Goal: Transaction & Acquisition: Subscribe to service/newsletter

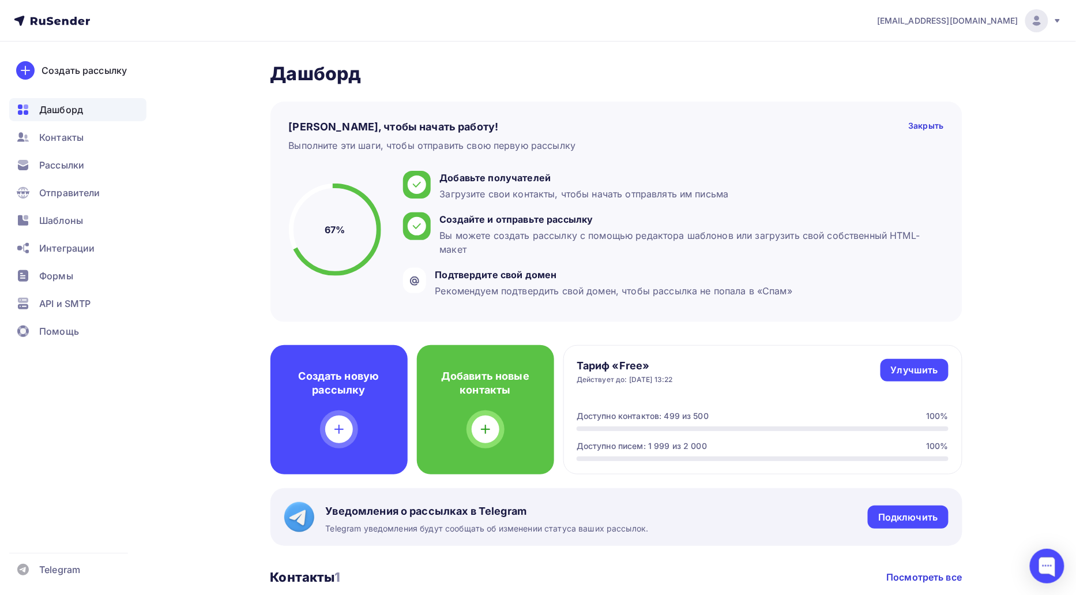
click at [965, 14] on div "[EMAIL_ADDRESS][DOMAIN_NAME]" at bounding box center [969, 20] width 185 height 23
click at [892, 107] on span "Выйти" at bounding box center [904, 106] width 30 height 14
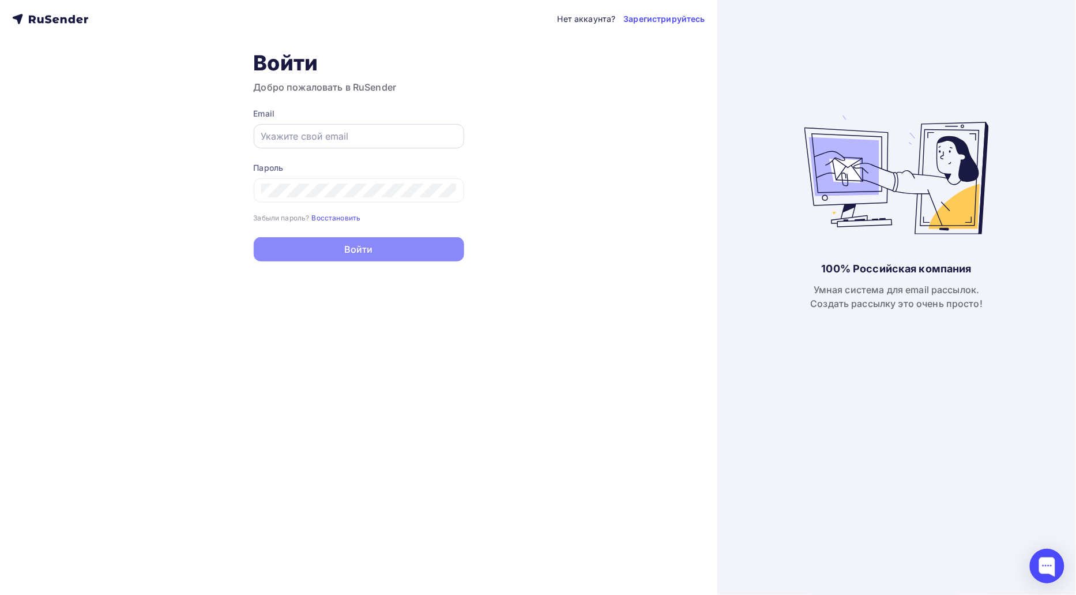
click at [423, 141] on input "text" at bounding box center [359, 136] width 196 height 14
type input "[EMAIL_ADDRESS][DOMAIN_NAME]"
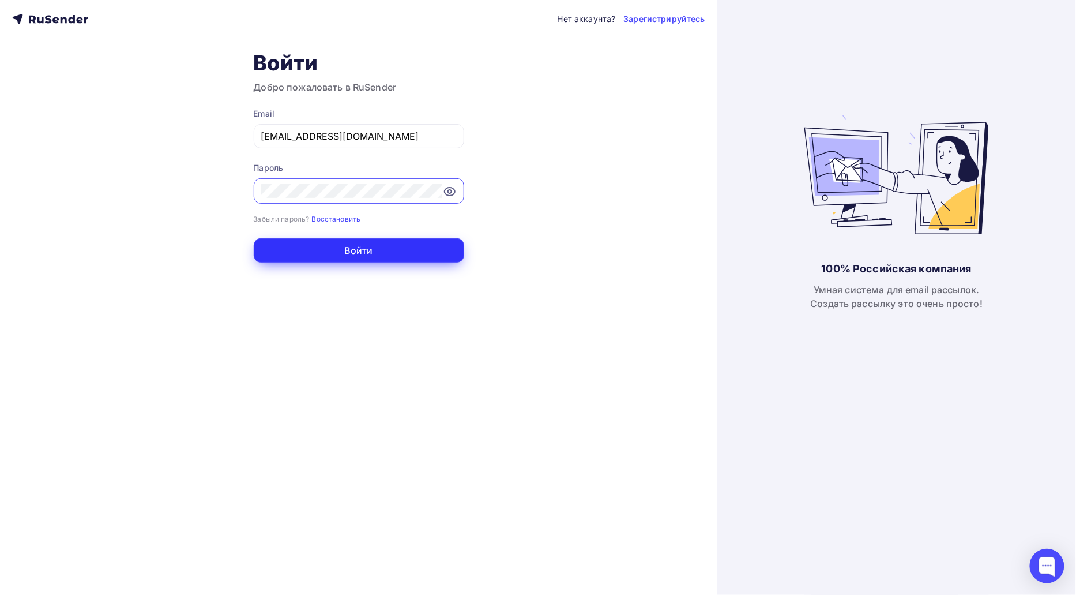
click at [411, 246] on button "Войти" at bounding box center [359, 250] width 211 height 24
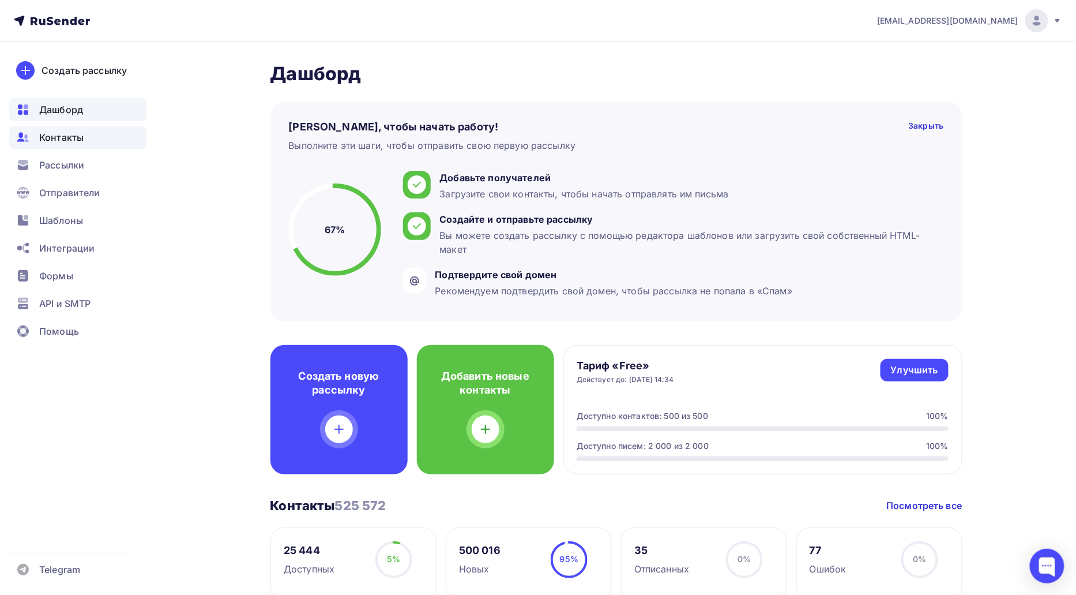
click at [82, 134] on span "Контакты" at bounding box center [61, 137] width 44 height 14
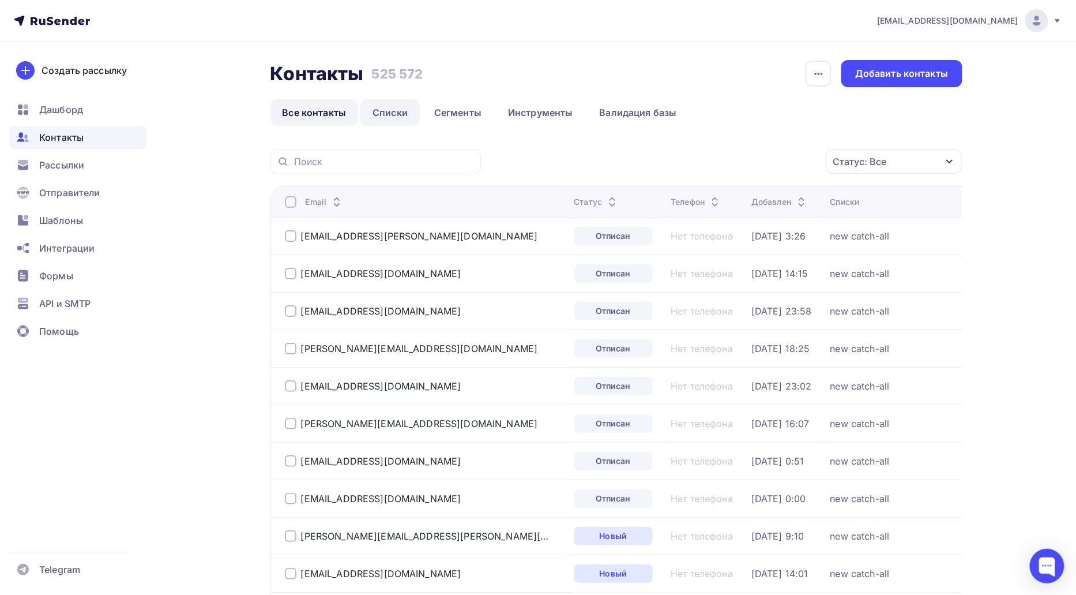
click at [378, 112] on link "Списки" at bounding box center [390, 112] width 59 height 27
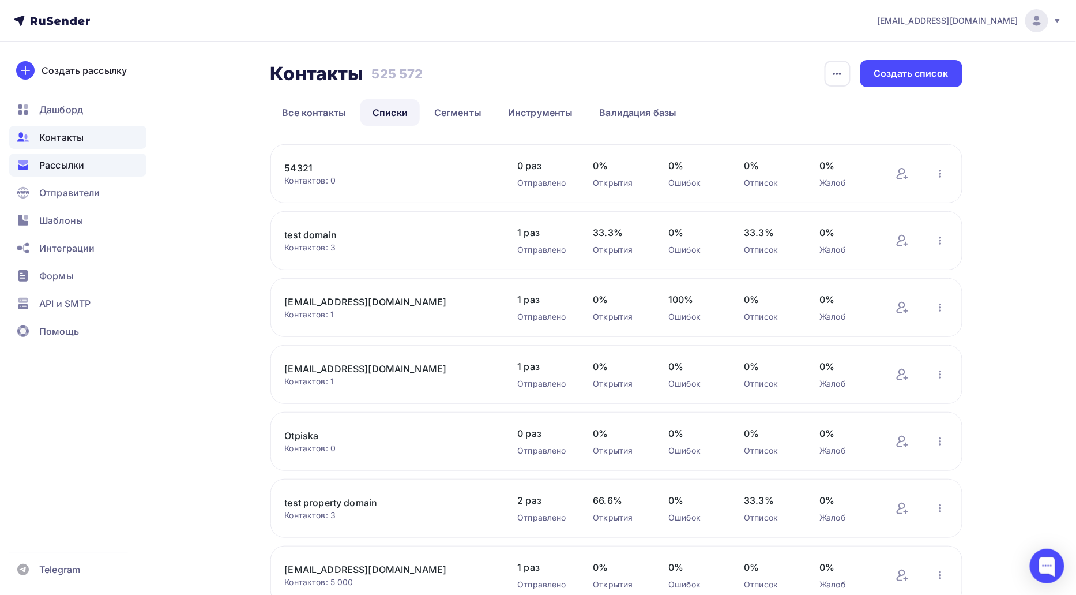
click at [94, 164] on div "Рассылки" at bounding box center [77, 164] width 137 height 23
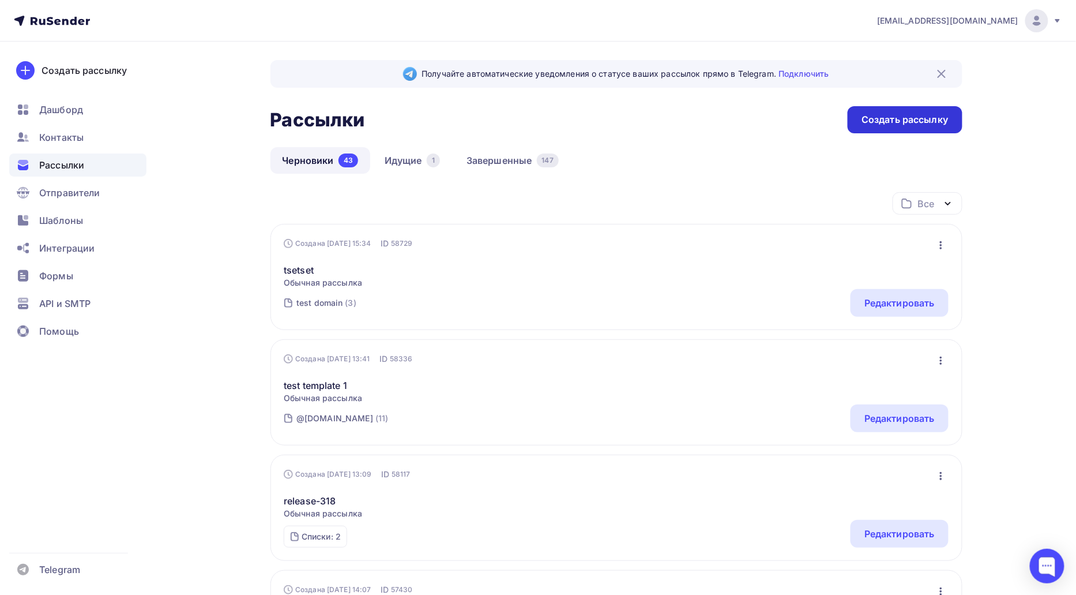
click at [867, 122] on div "Создать рассылку" at bounding box center [905, 119] width 87 height 13
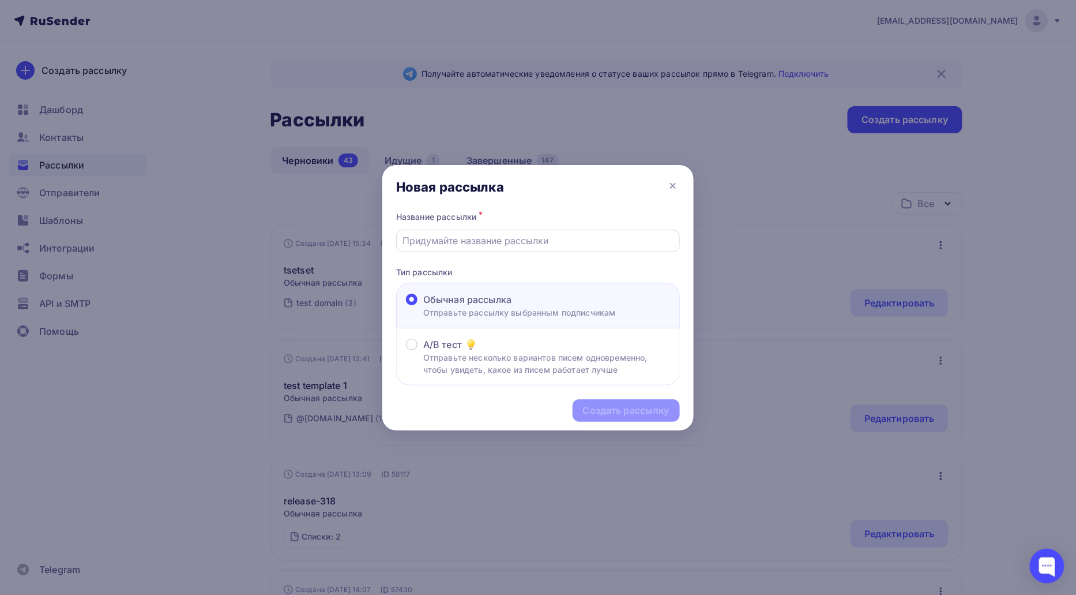
click at [500, 239] on input "text" at bounding box center [538, 241] width 271 height 14
type input "Тест Новгородов"
click at [585, 418] on div "Создать рассылку" at bounding box center [626, 410] width 107 height 22
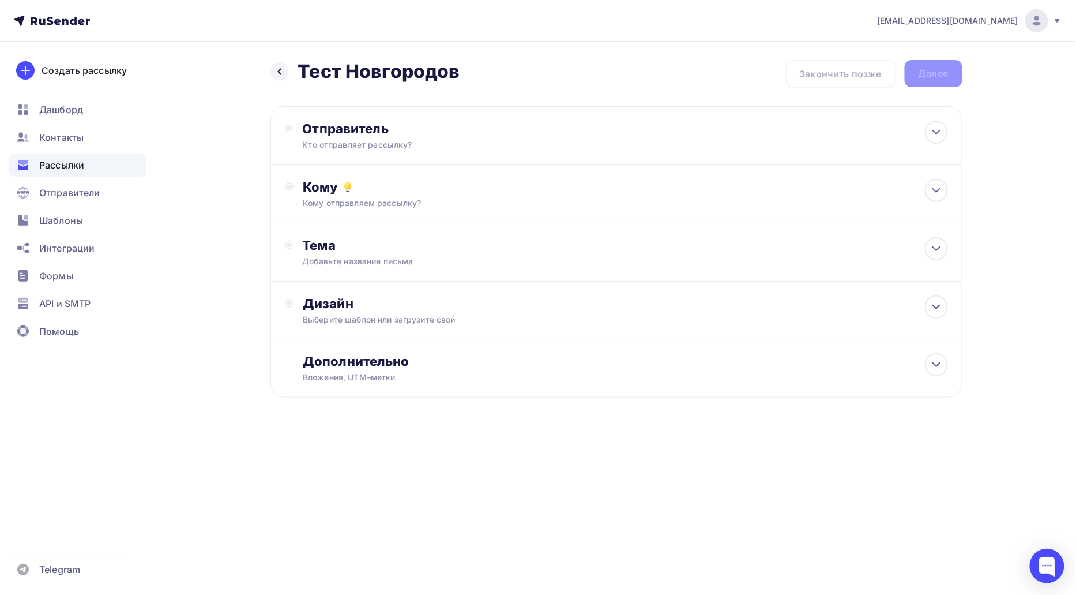
click at [401, 201] on div "Кому отправляем рассылку?" at bounding box center [593, 203] width 581 height 12
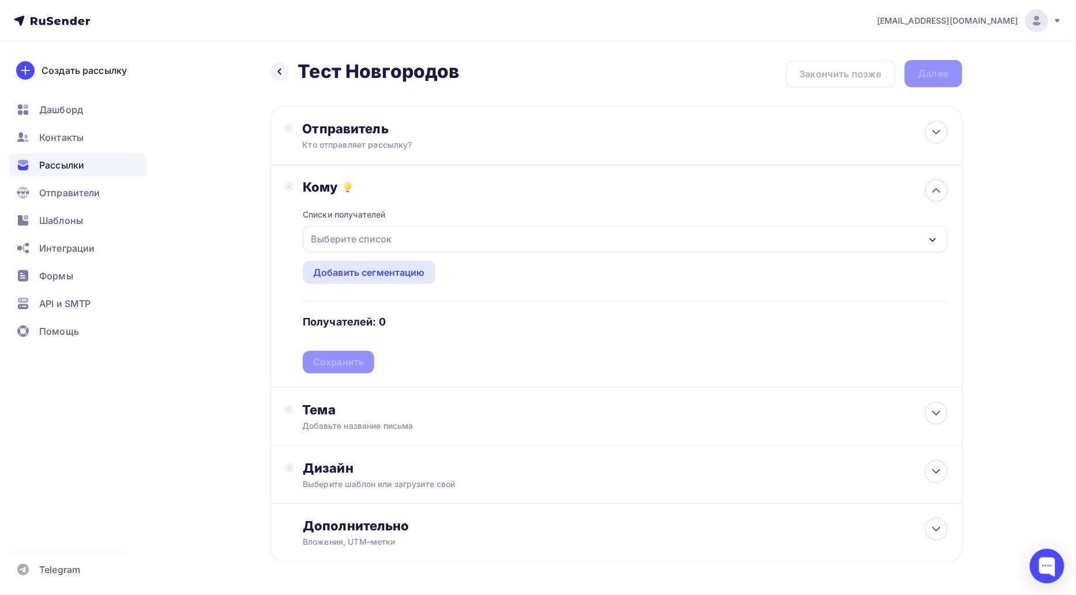
click at [385, 241] on div "Выберите список" at bounding box center [351, 238] width 90 height 21
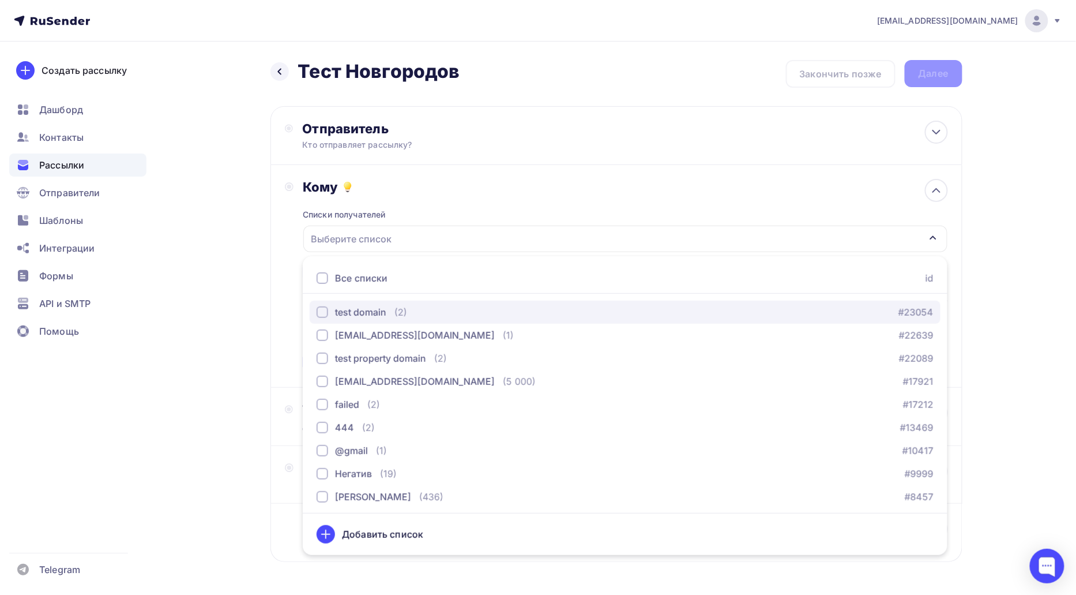
scroll to position [232, 0]
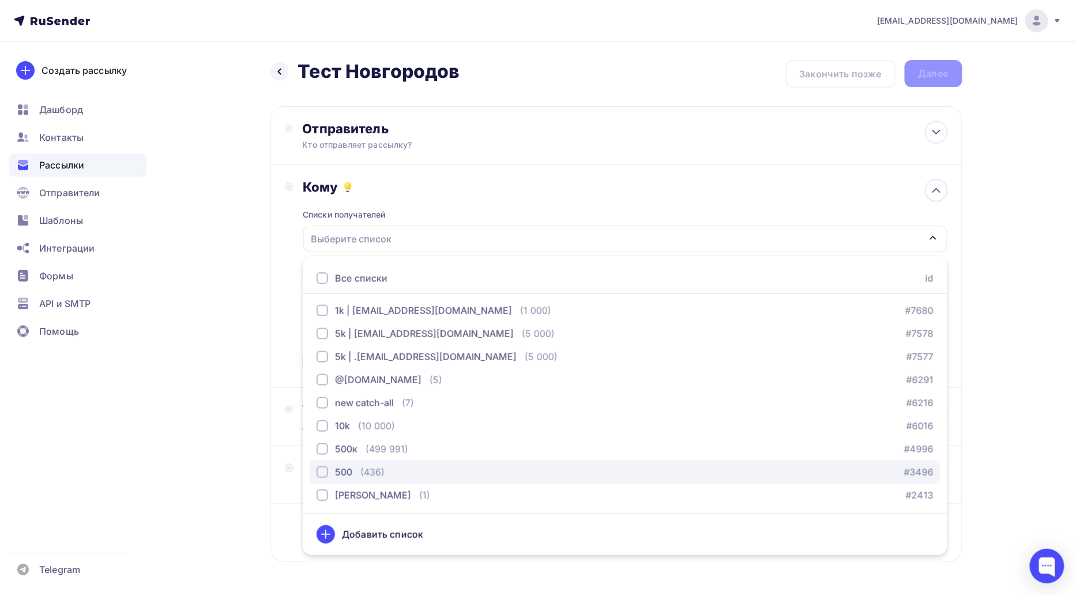
click at [375, 468] on div "(436)" at bounding box center [373, 472] width 24 height 14
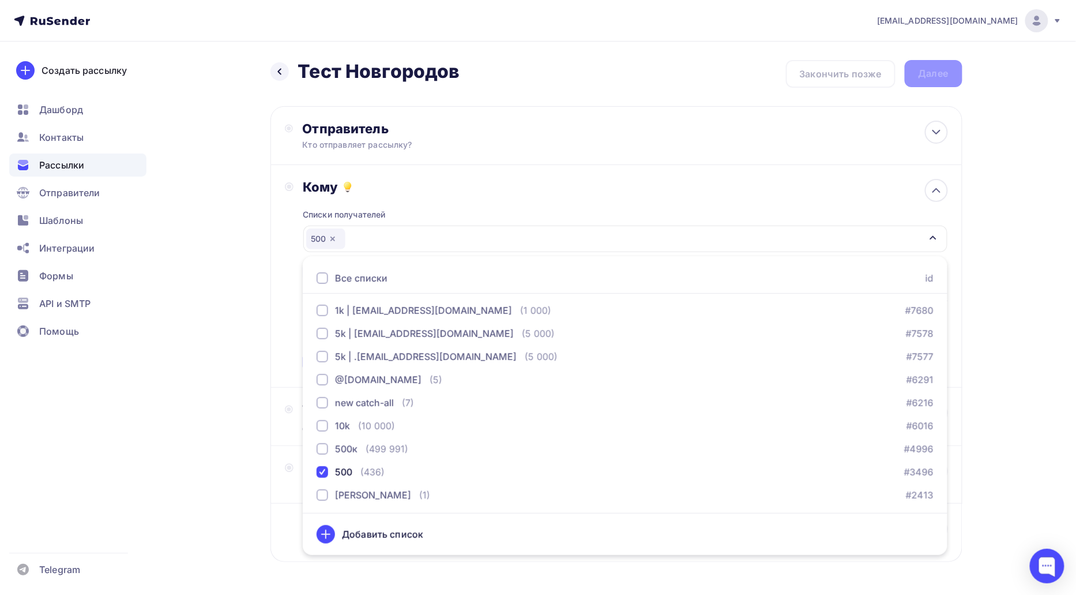
click at [280, 328] on div "Кому Списки получателей 500 Все списки id test domain (2) #23054 [EMAIL_ADDRESS…" at bounding box center [617, 276] width 692 height 223
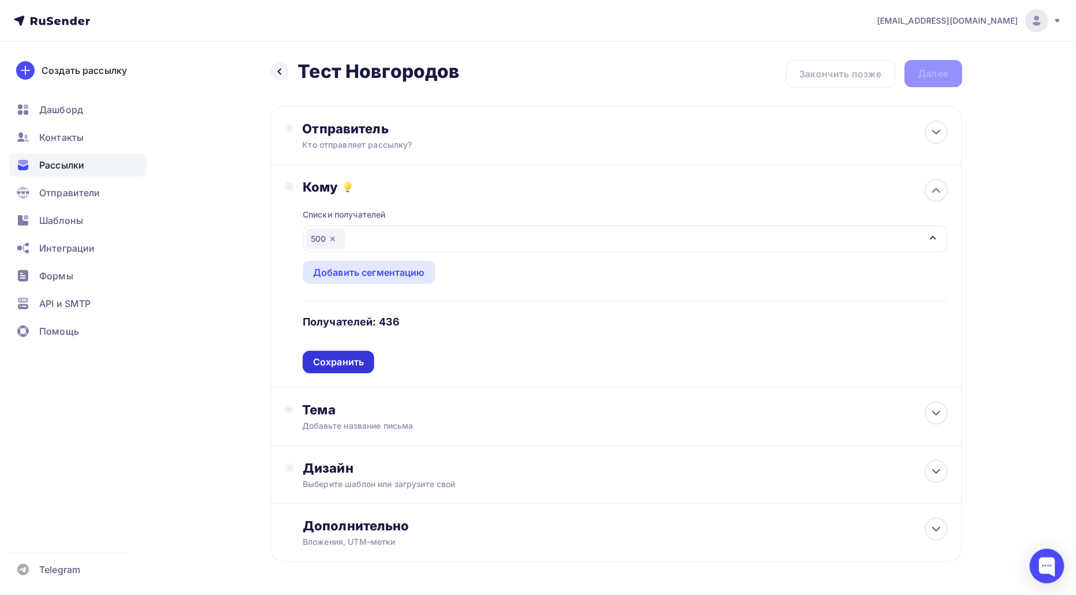
click at [332, 369] on div "Сохранить" at bounding box center [339, 362] width 72 height 22
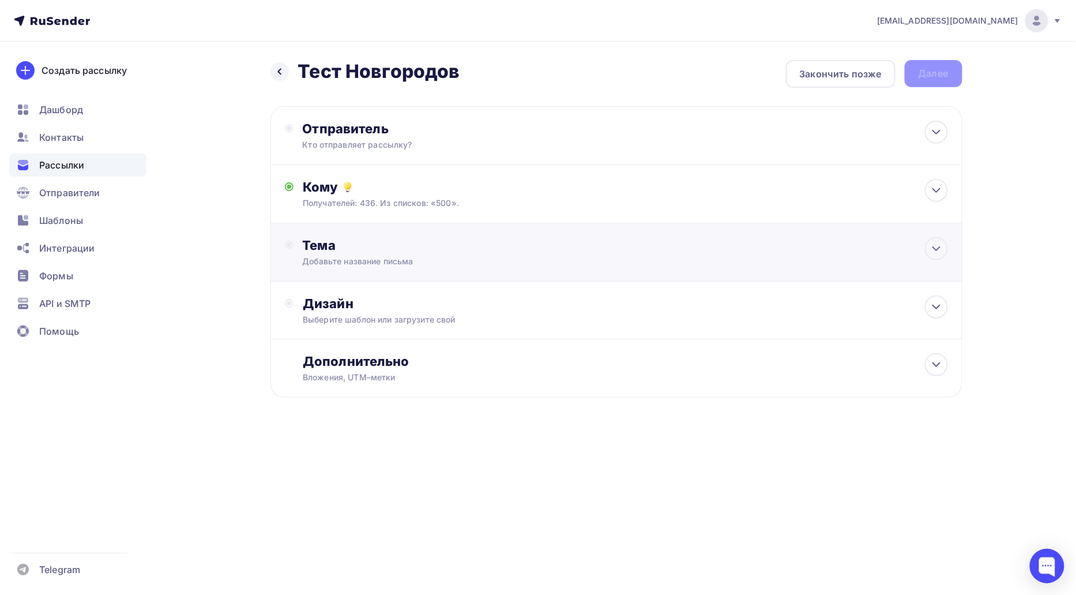
click at [339, 256] on div "Добавьте название письма" at bounding box center [404, 262] width 205 height 12
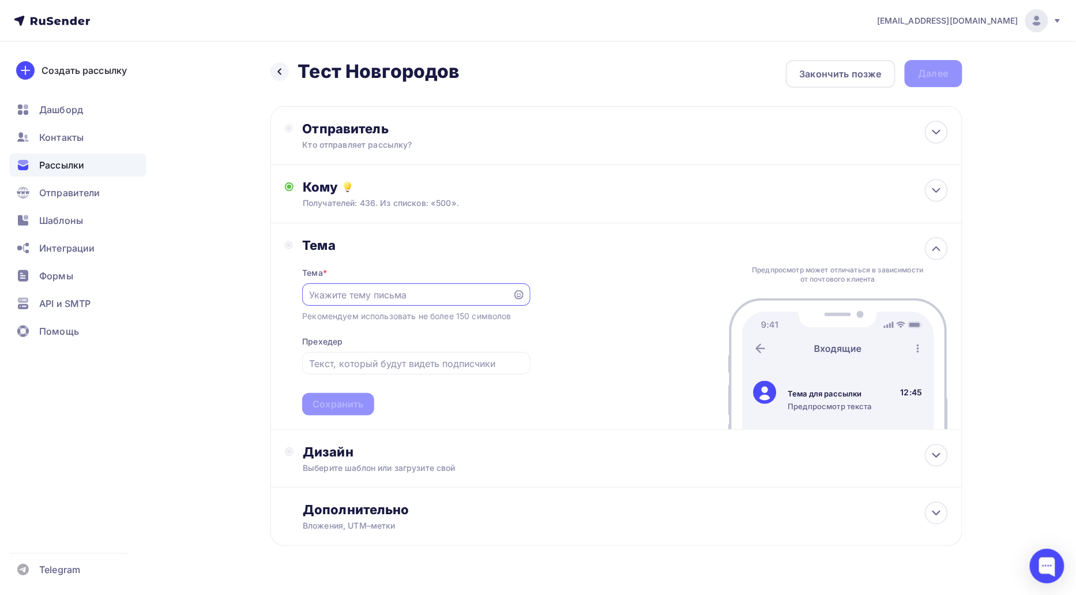
scroll to position [6, 0]
paste input "Тест Новгородов"
type input "Тест Новгородов"
click at [347, 410] on div "Сохранить" at bounding box center [338, 403] width 51 height 13
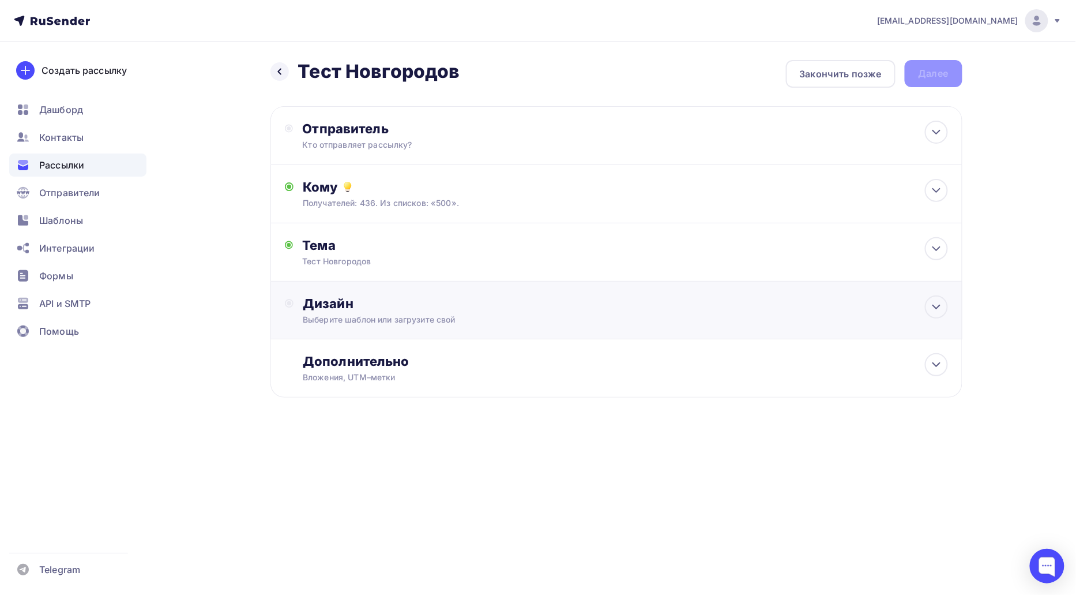
click at [392, 307] on div "Дизайн" at bounding box center [625, 303] width 645 height 16
click at [375, 345] on div "Выбрать шаблон" at bounding box center [353, 350] width 80 height 13
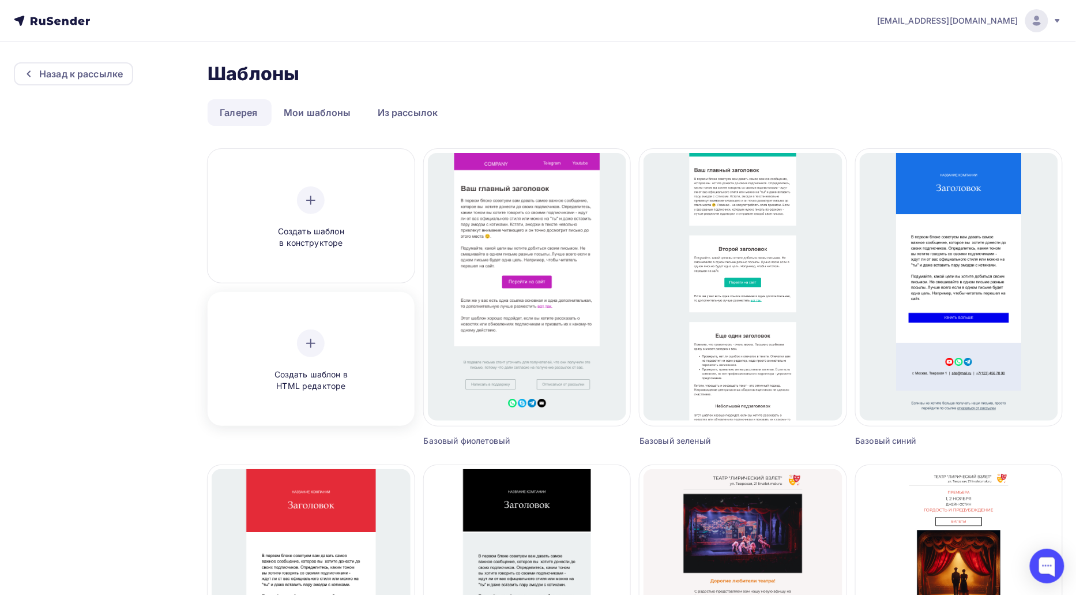
click at [317, 349] on icon at bounding box center [311, 343] width 14 height 14
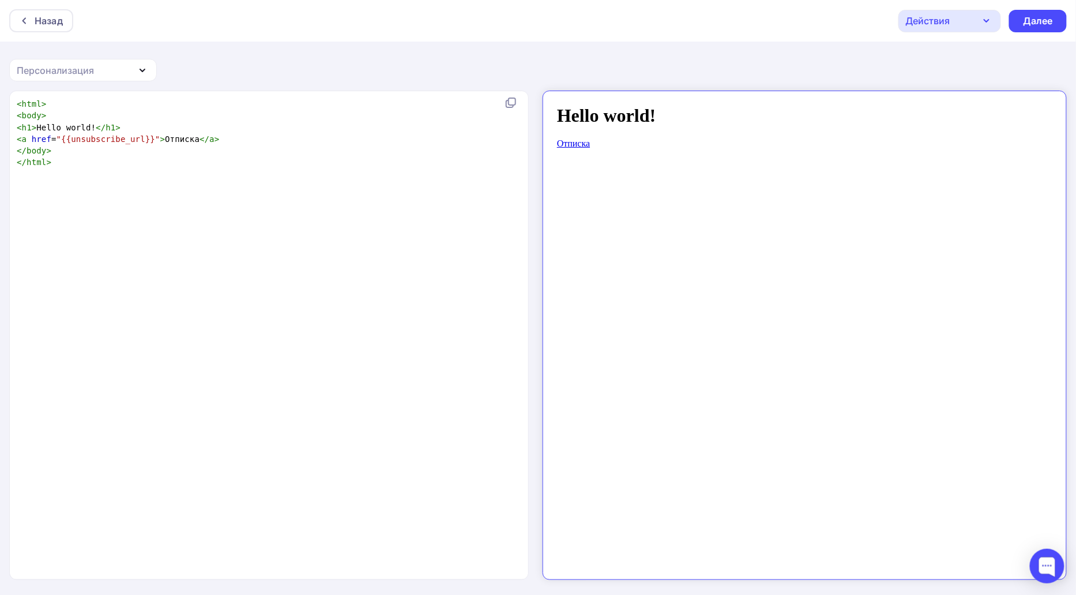
click at [1034, 33] on div "Назад Действия Отправить тестовое письмо Сохранить в Мои шаблоны Выйти без сохр…" at bounding box center [538, 21] width 1076 height 42
click at [1031, 27] on div "Далее" at bounding box center [1038, 20] width 30 height 13
